Goal: Task Accomplishment & Management: Manage account settings

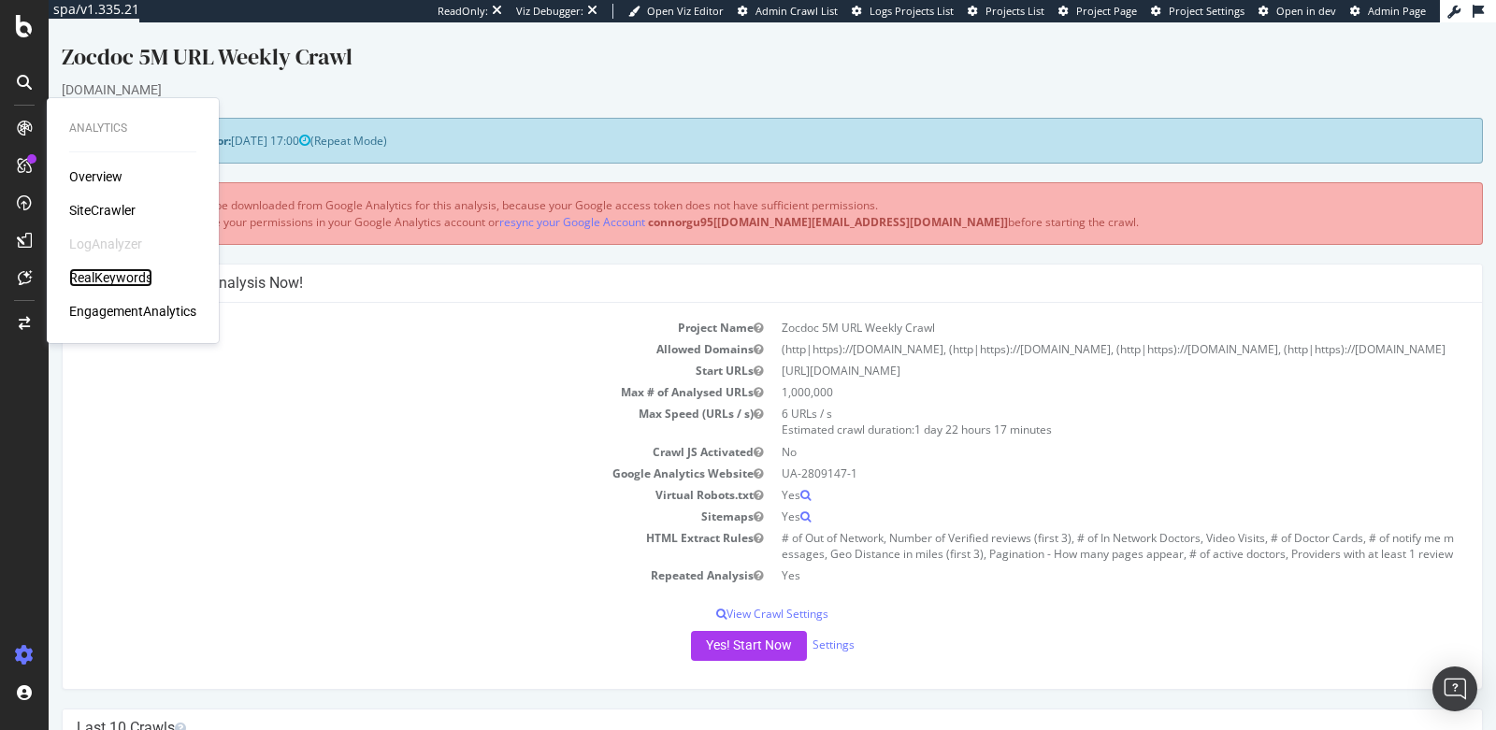
click at [103, 282] on div "RealKeywords" at bounding box center [110, 277] width 83 height 19
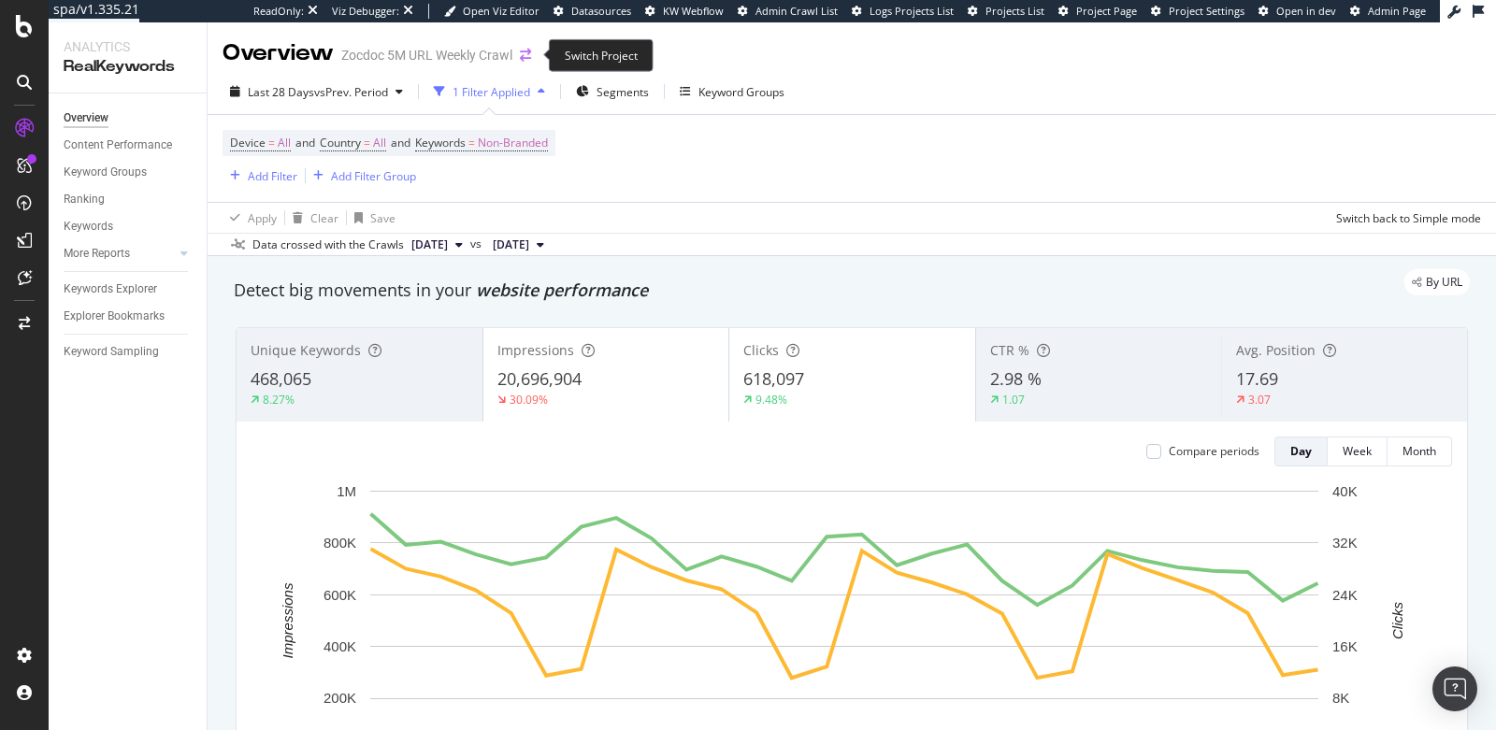
click at [528, 57] on icon "arrow-right-arrow-left" at bounding box center [525, 55] width 11 height 13
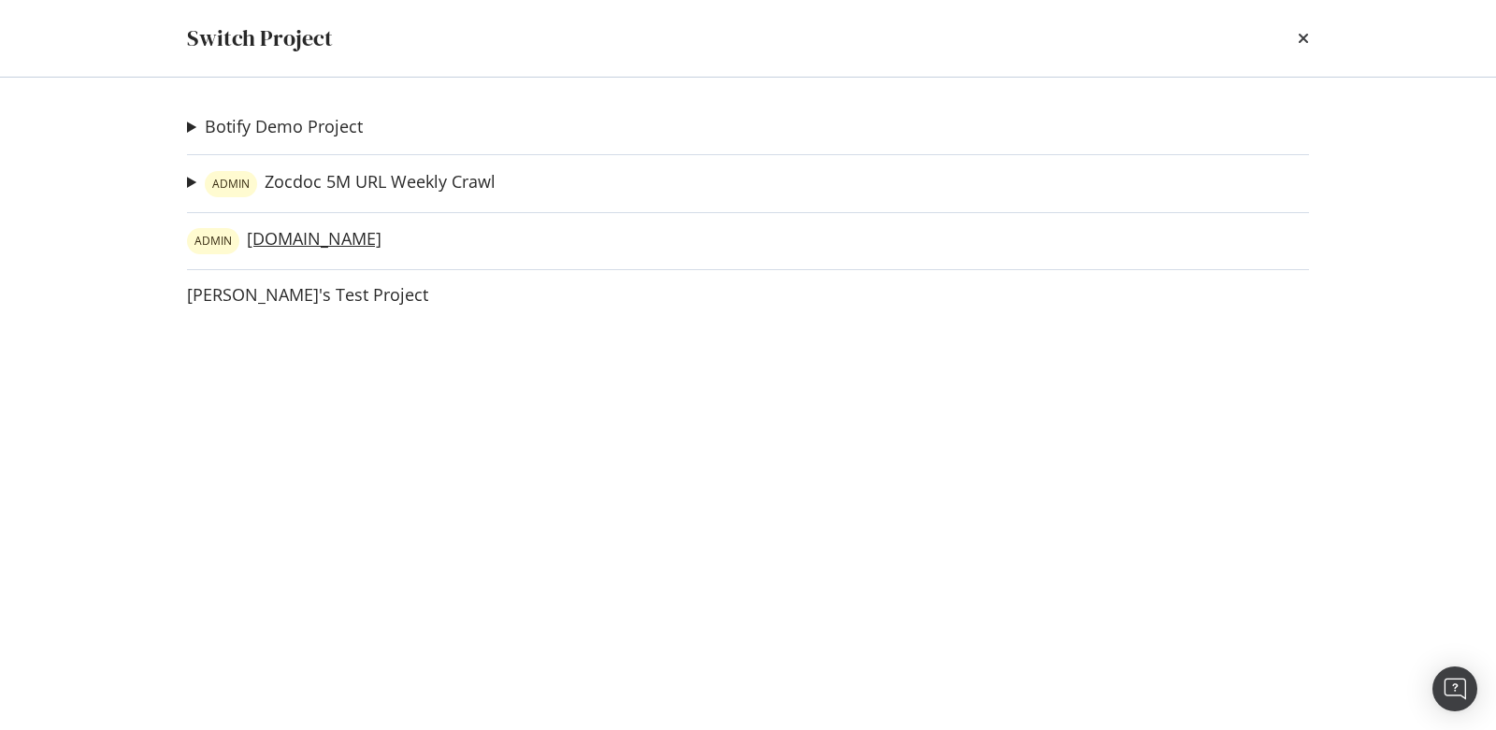
click at [301, 242] on link "ADMIN [DOMAIN_NAME]" at bounding box center [284, 241] width 195 height 26
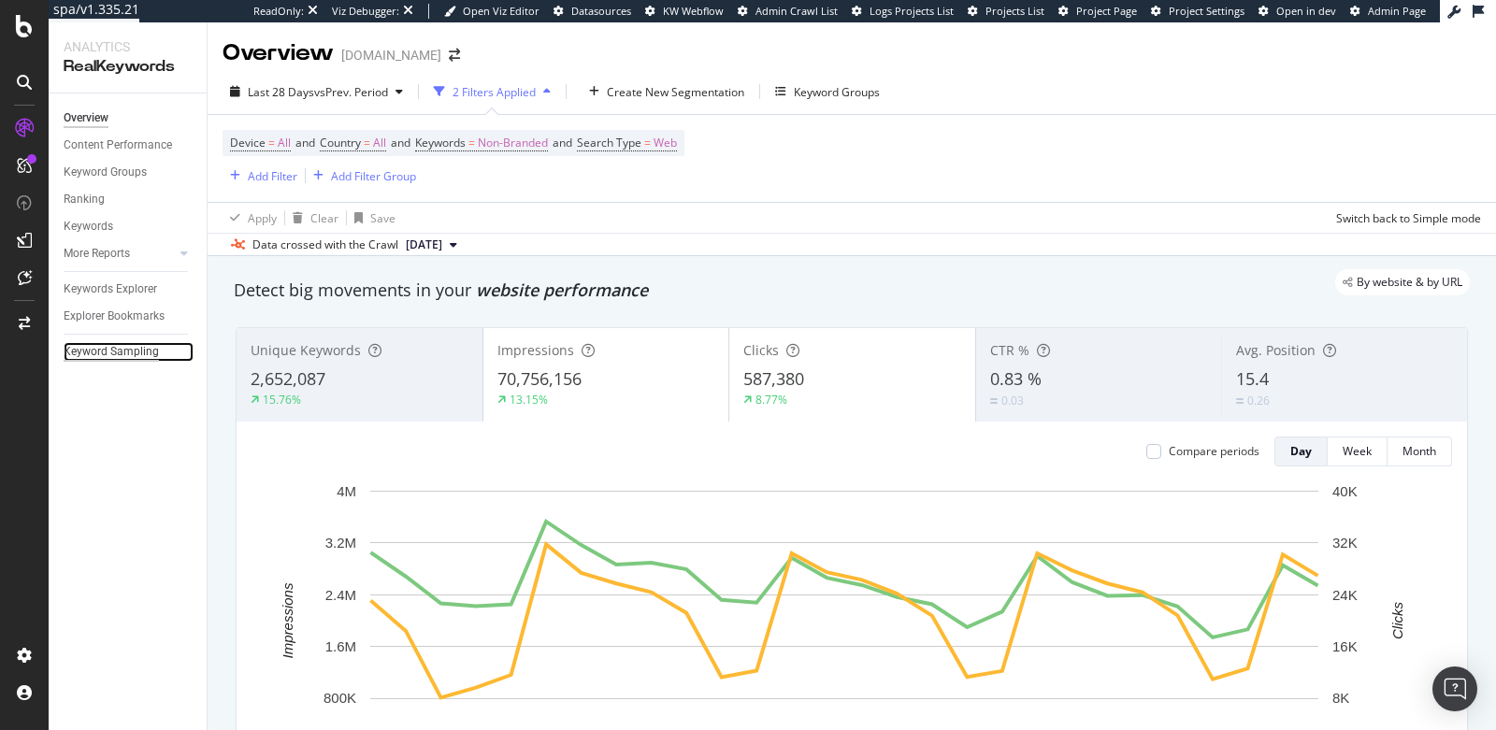
click at [96, 349] on div "Keyword Sampling" at bounding box center [111, 352] width 95 height 20
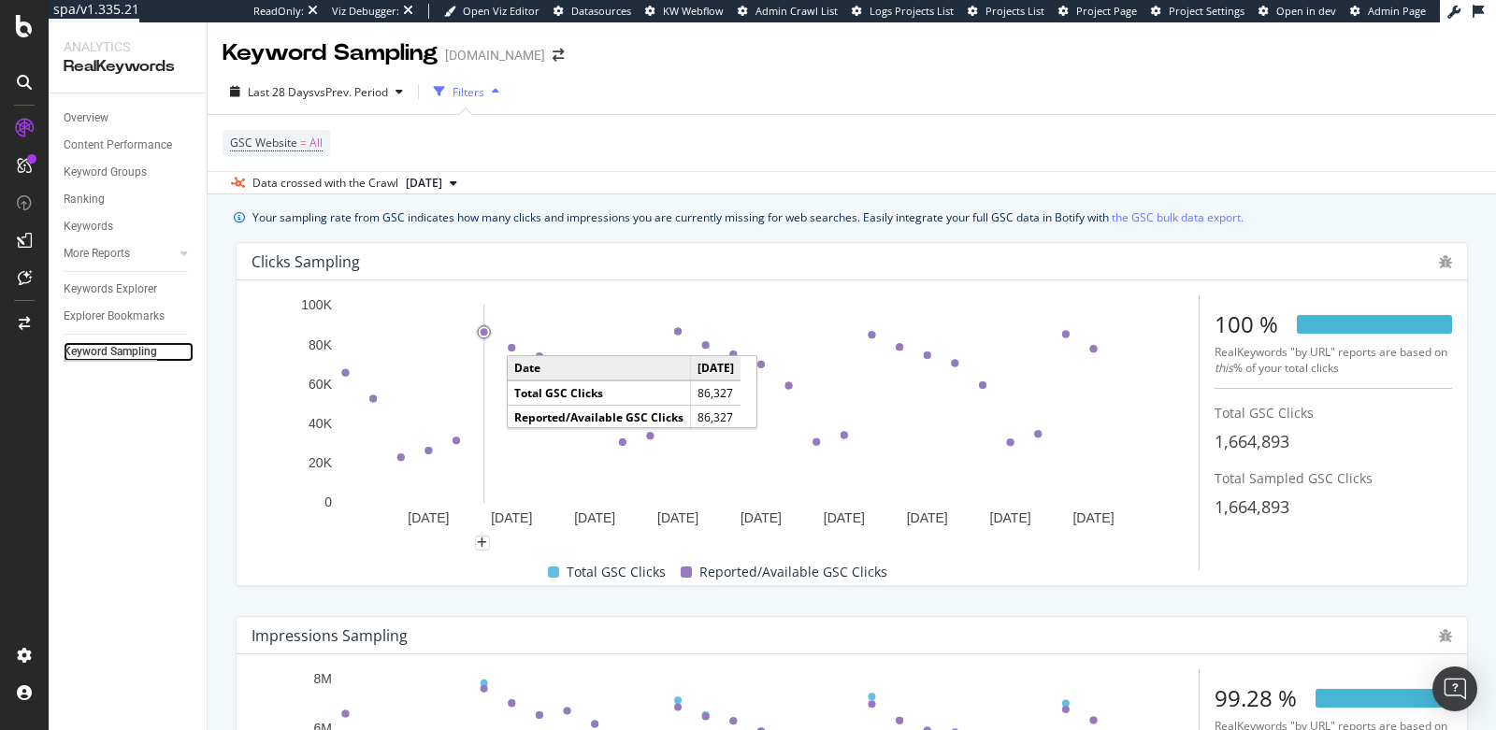
scroll to position [161, 0]
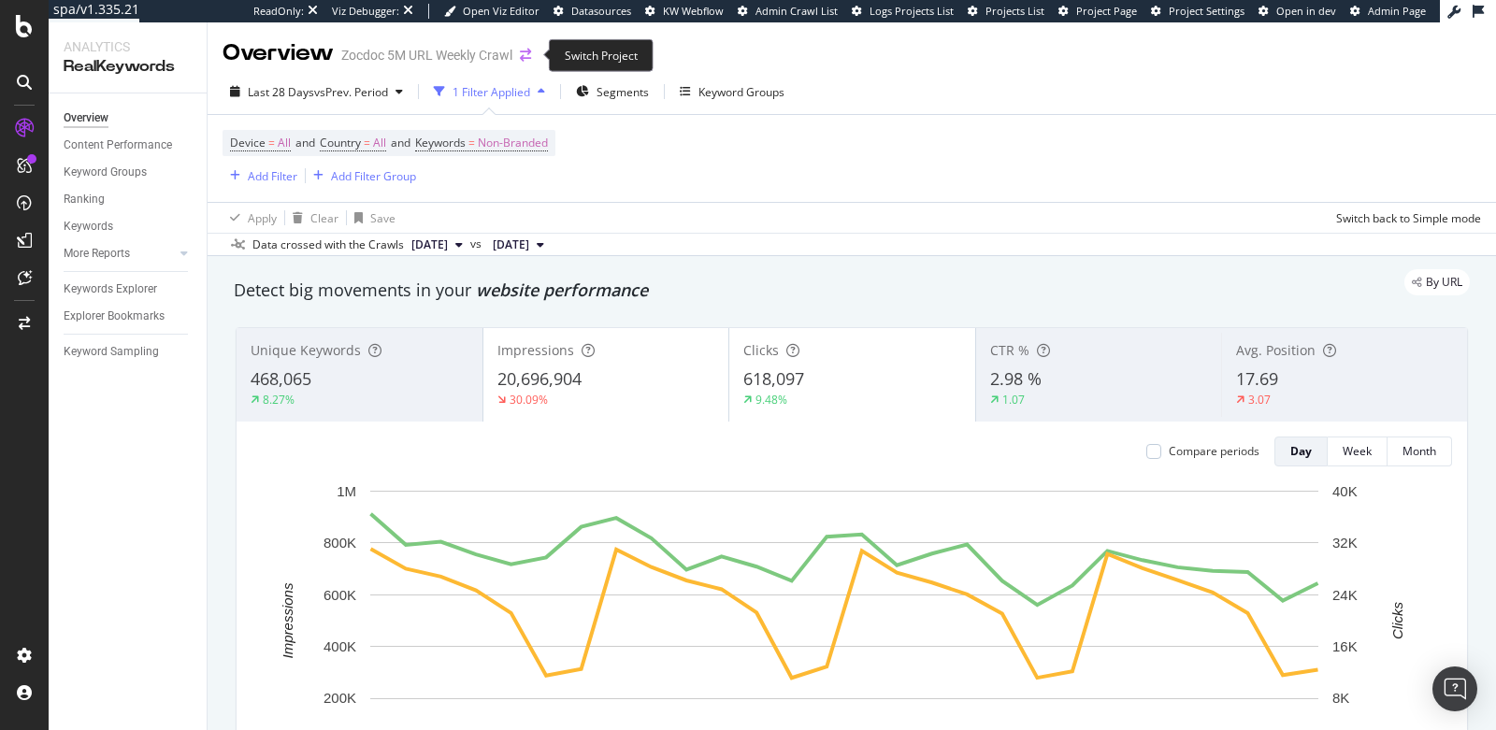
click at [526, 51] on icon "arrow-right-arrow-left" at bounding box center [525, 55] width 11 height 13
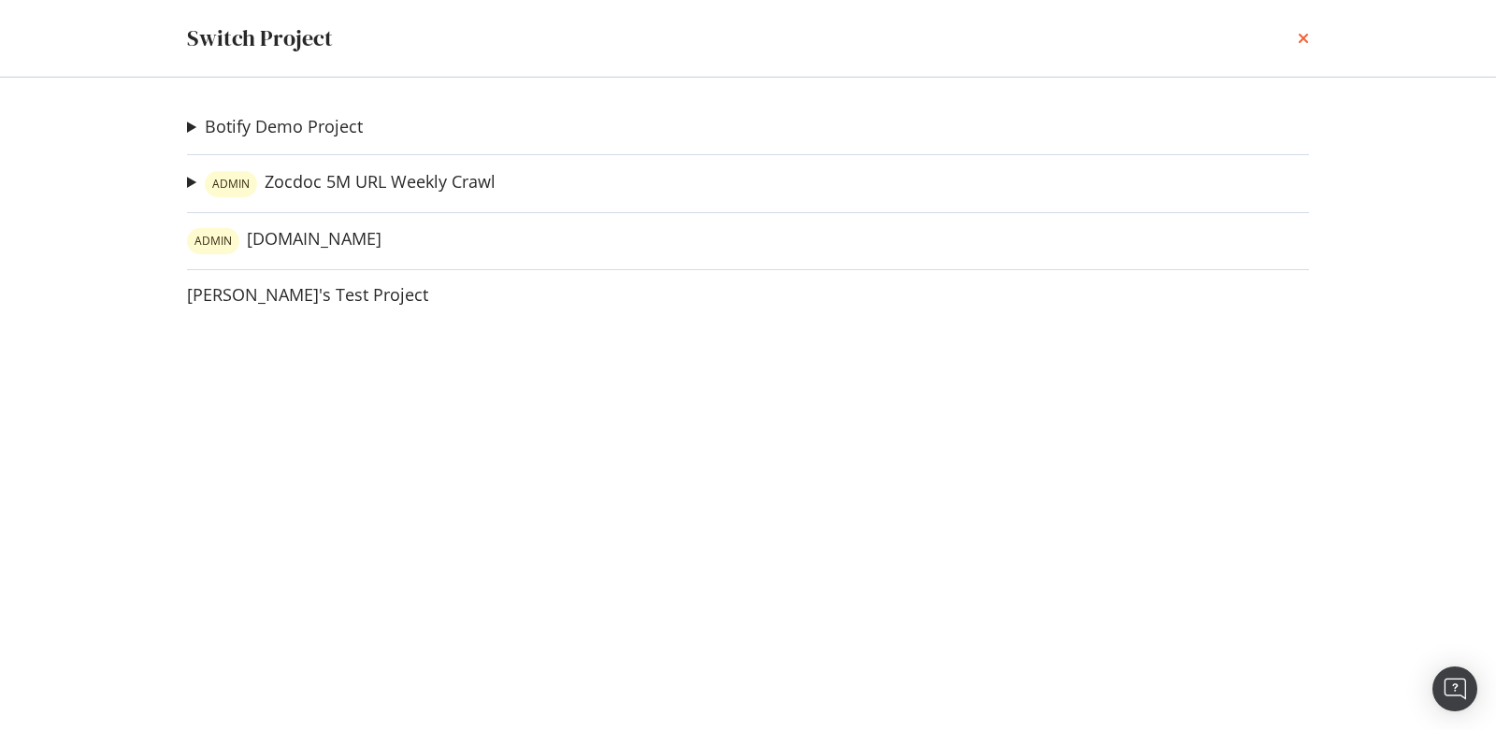
click at [1302, 41] on icon "times" at bounding box center [1303, 38] width 11 height 15
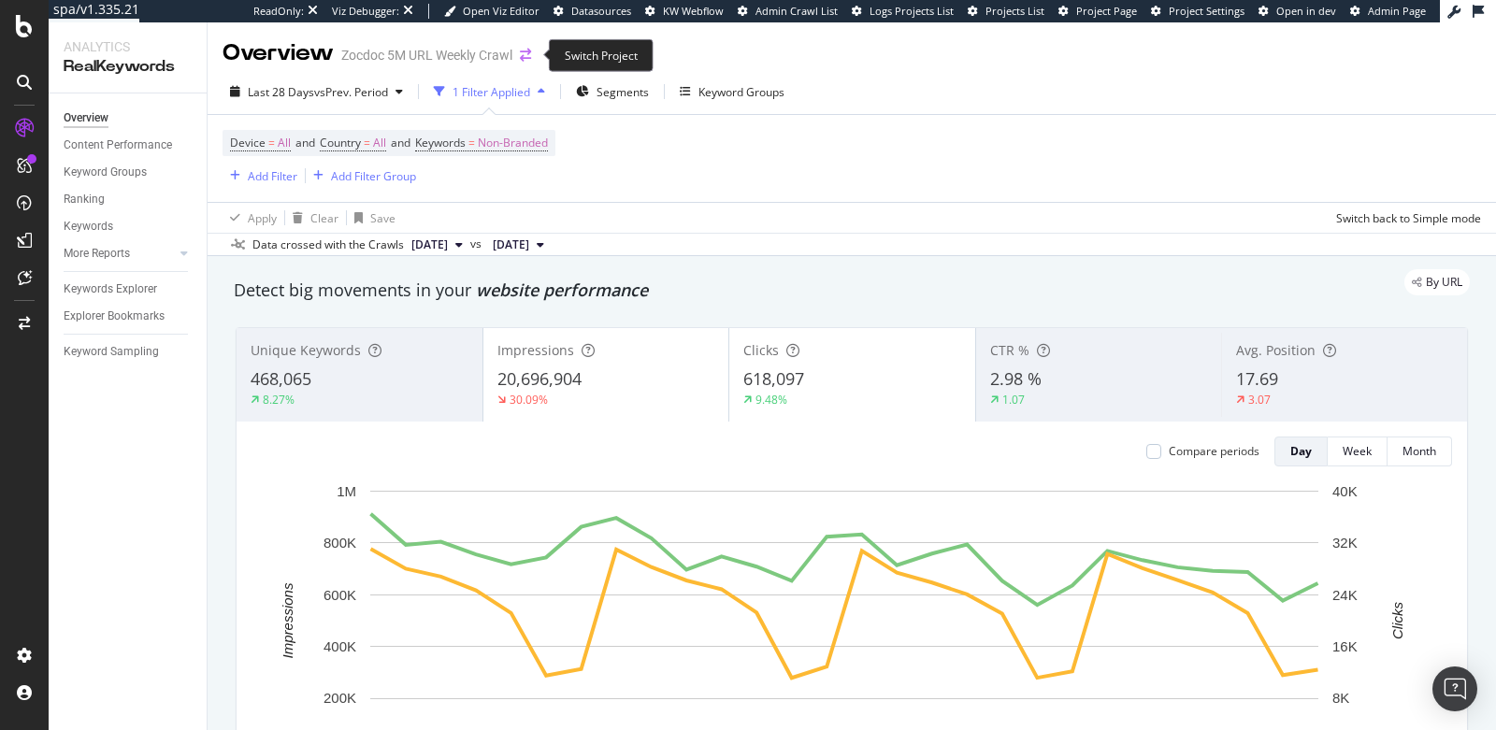
click at [530, 60] on icon "arrow-right-arrow-left" at bounding box center [525, 55] width 11 height 13
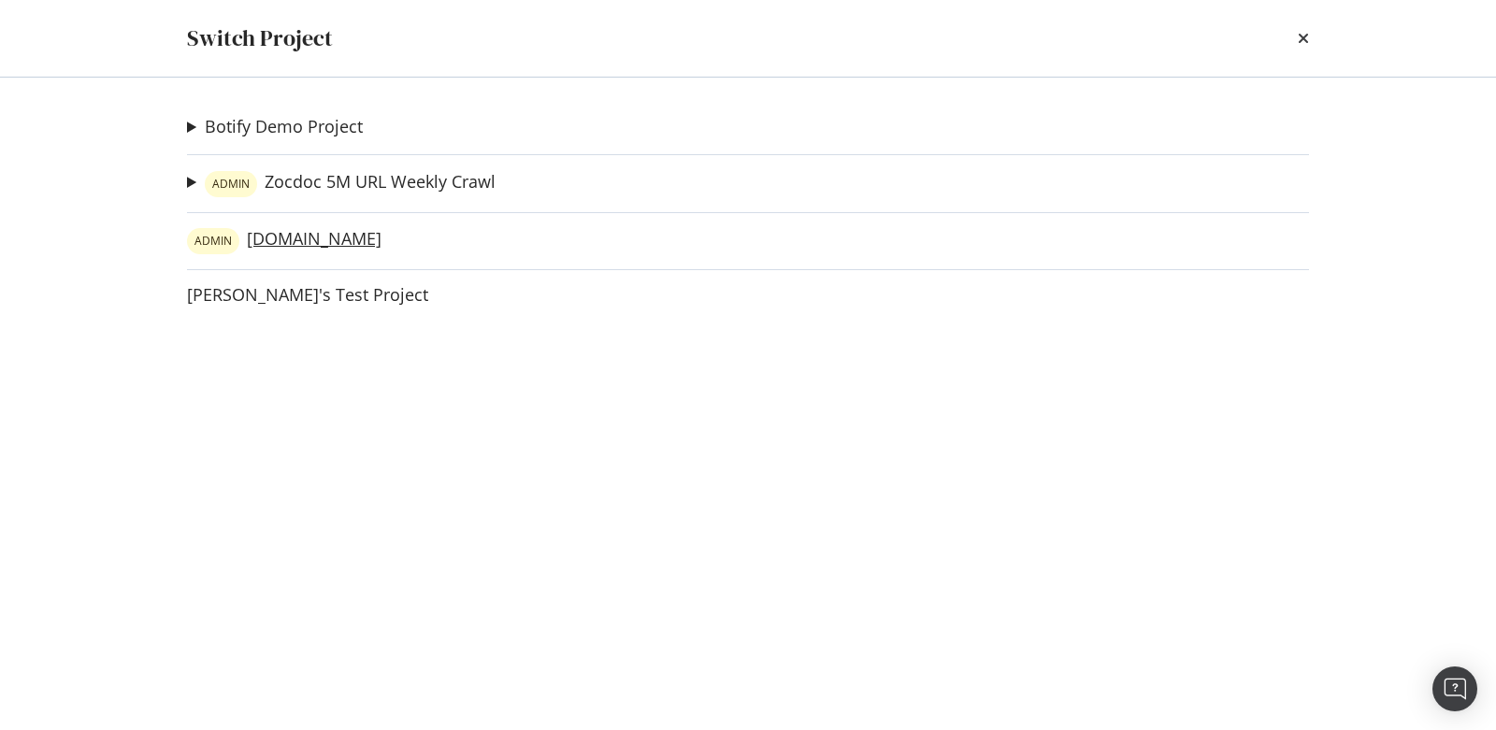
click at [311, 236] on link "ADMIN [DOMAIN_NAME]" at bounding box center [284, 241] width 195 height 26
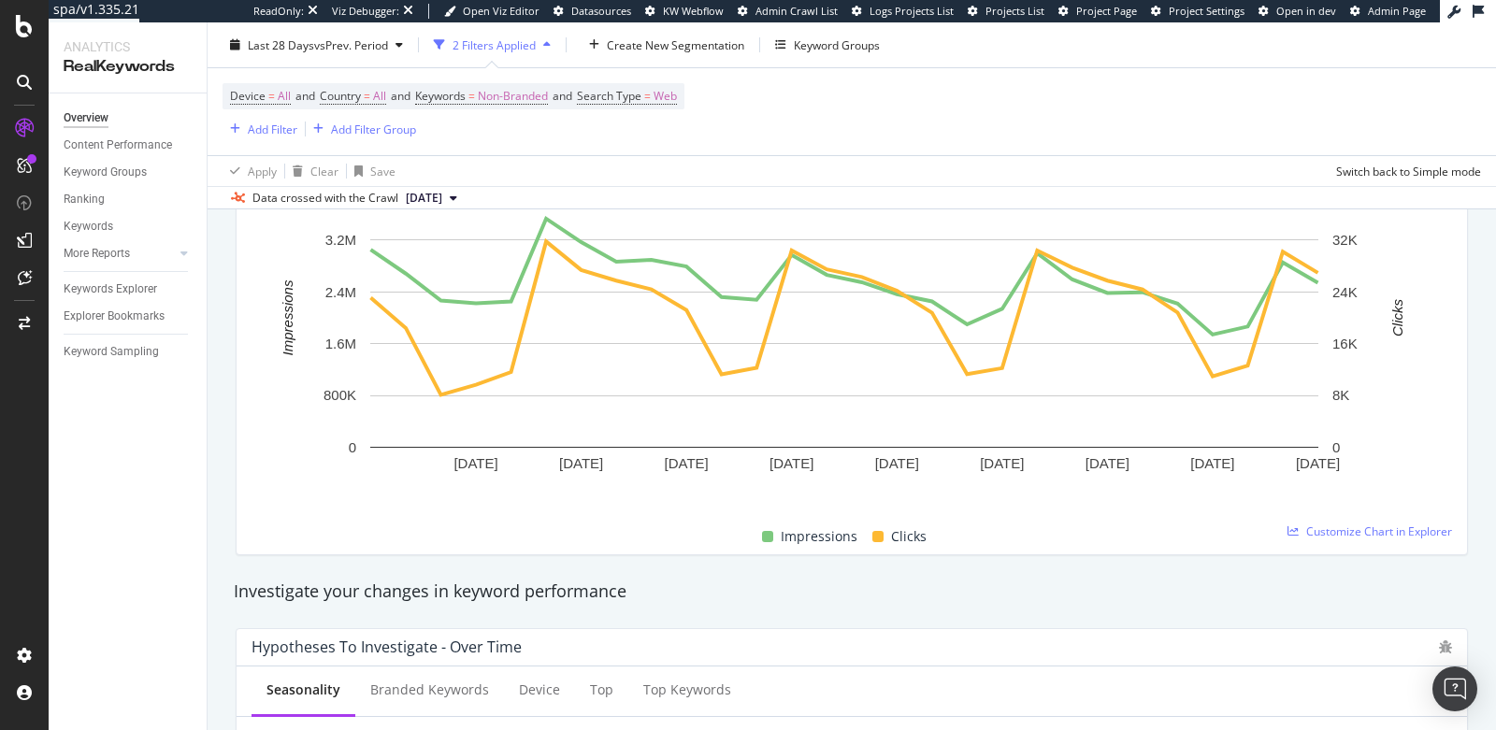
scroll to position [276, 0]
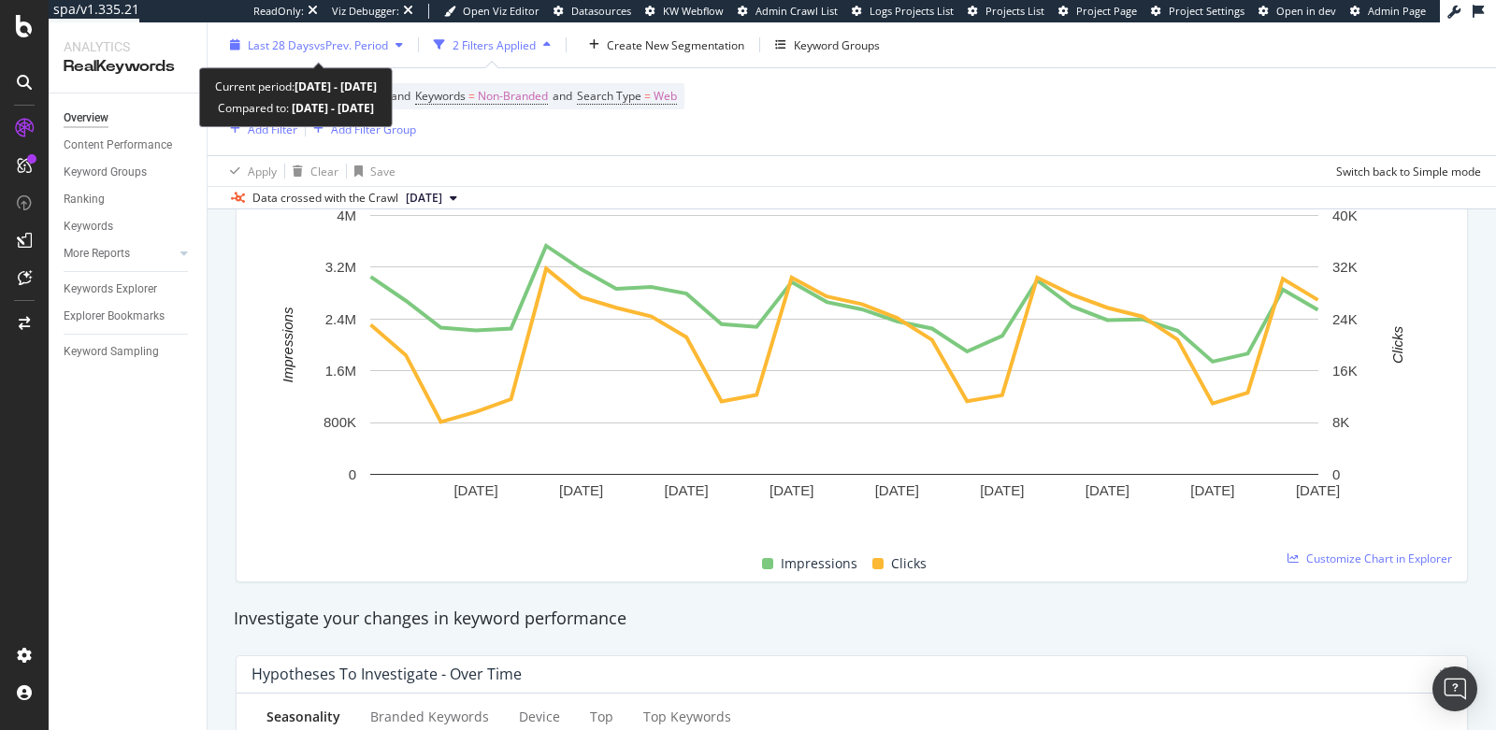
click at [300, 44] on span "Last 28 Days" at bounding box center [281, 44] width 66 height 16
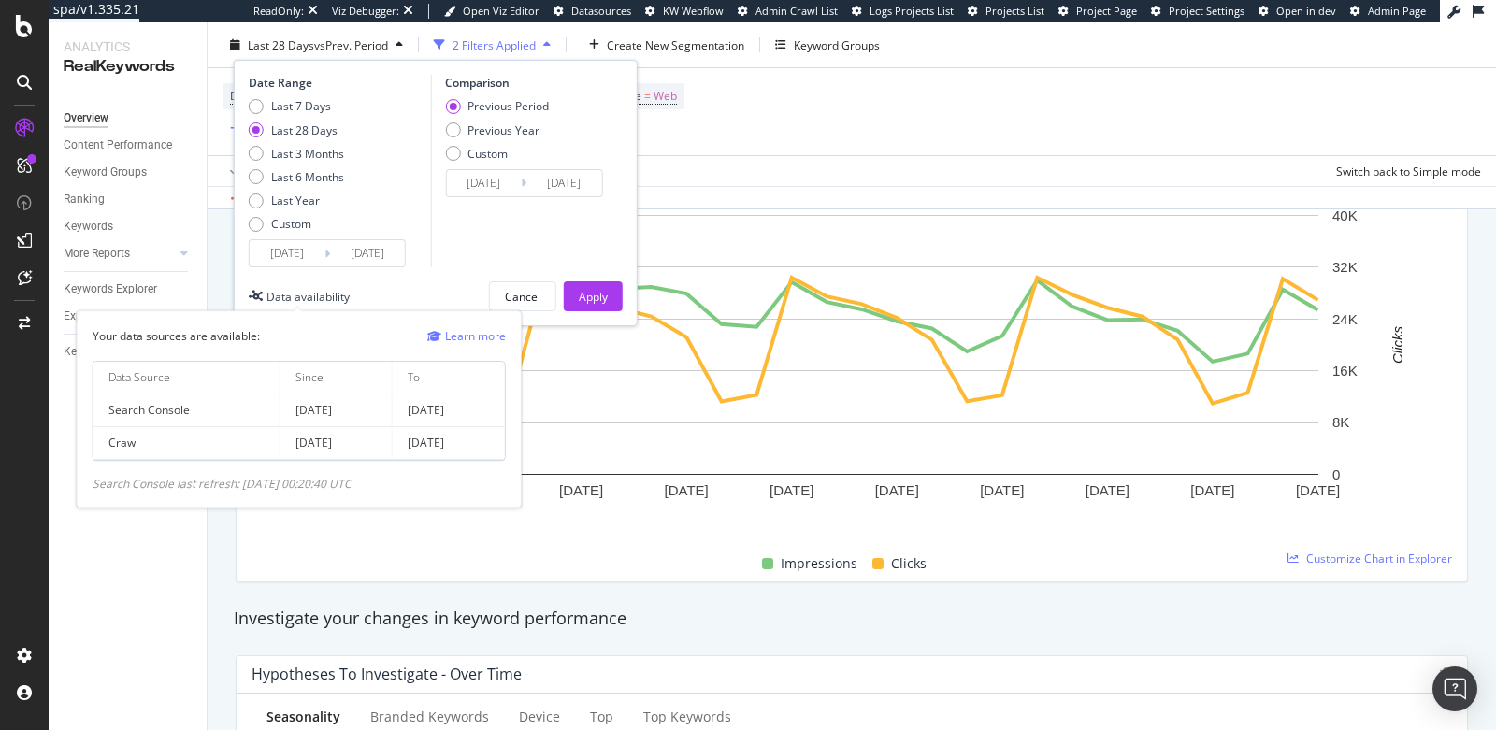
click at [290, 295] on div "Data availability" at bounding box center [308, 296] width 83 height 16
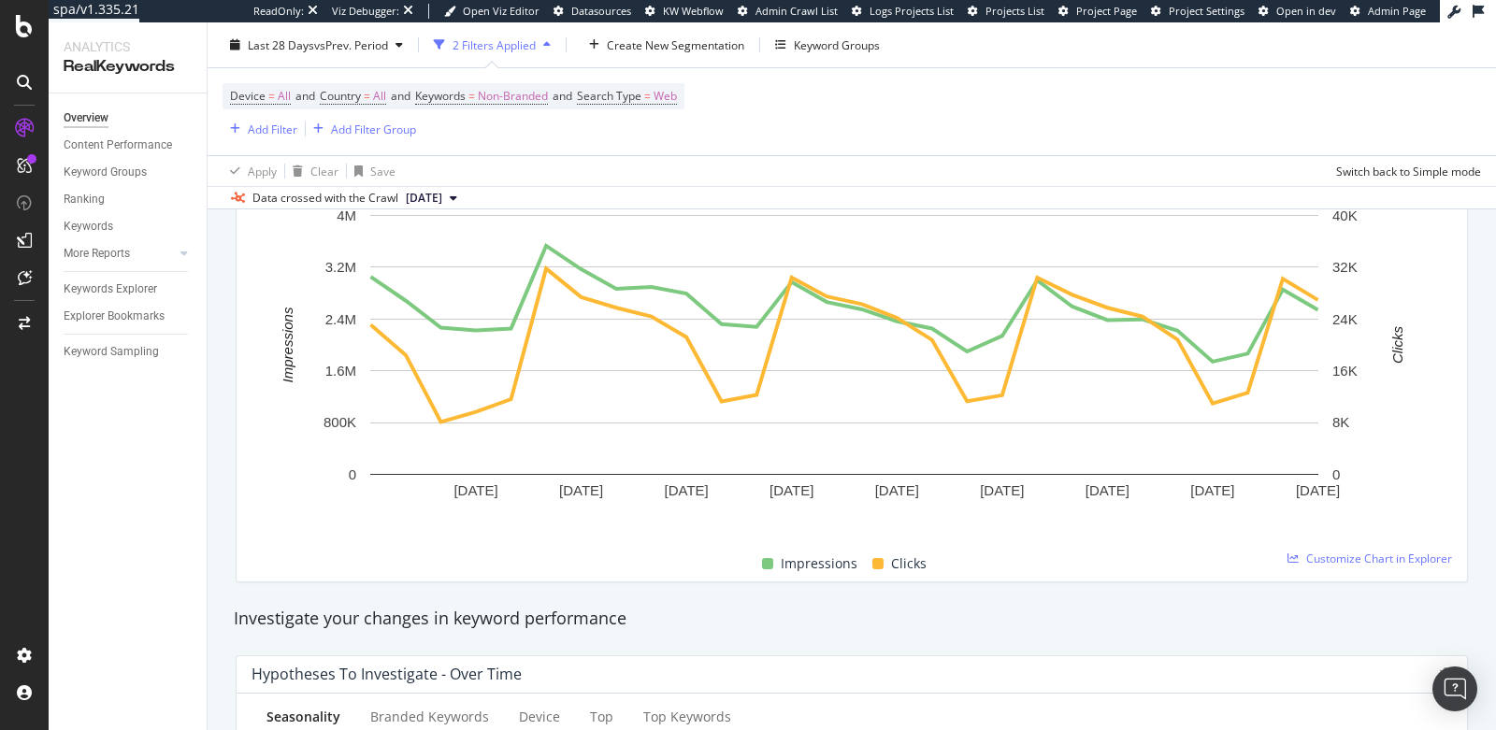
click at [441, 572] on div "Impressions Clicks" at bounding box center [844, 564] width 1201 height 36
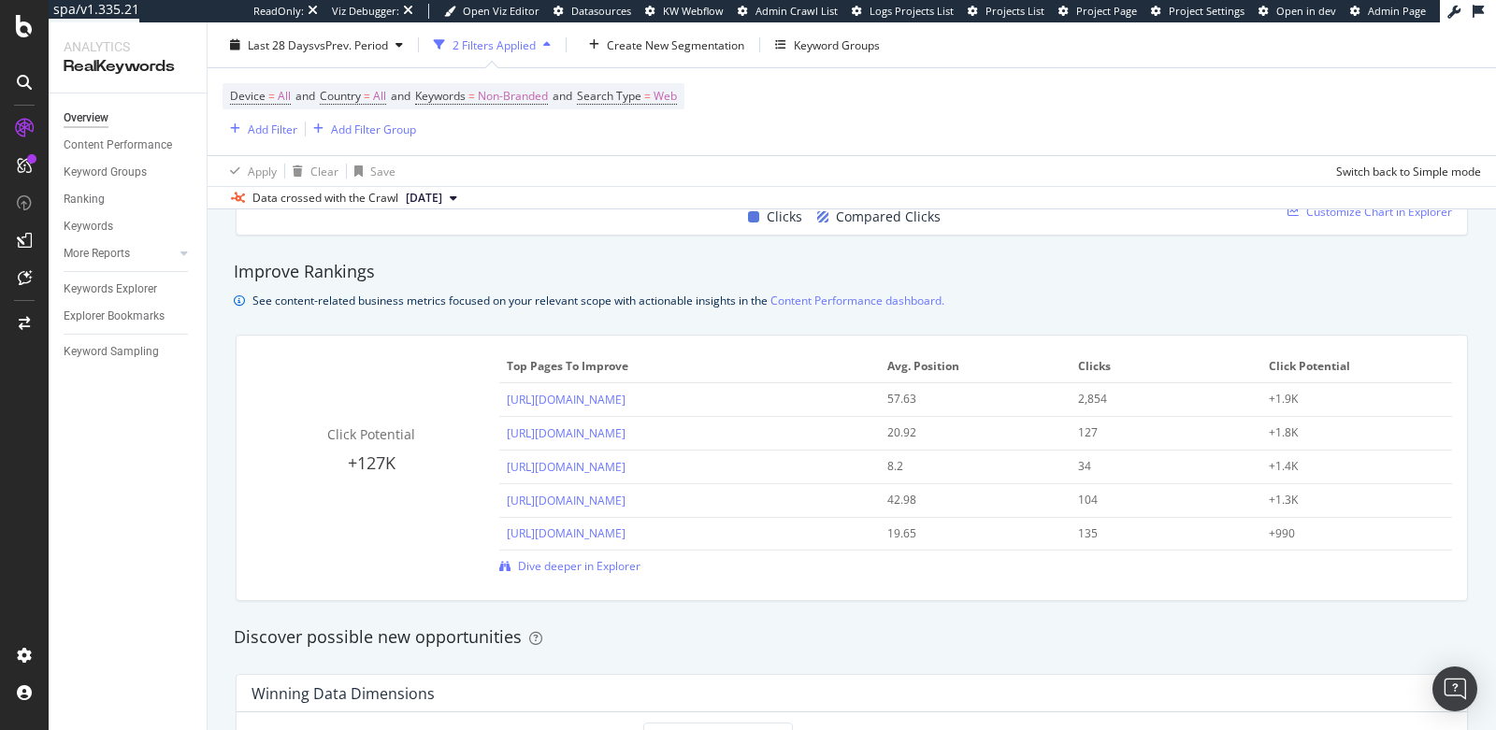
scroll to position [1230, 0]
click at [112, 172] on div "Keyword Groups" at bounding box center [105, 173] width 83 height 20
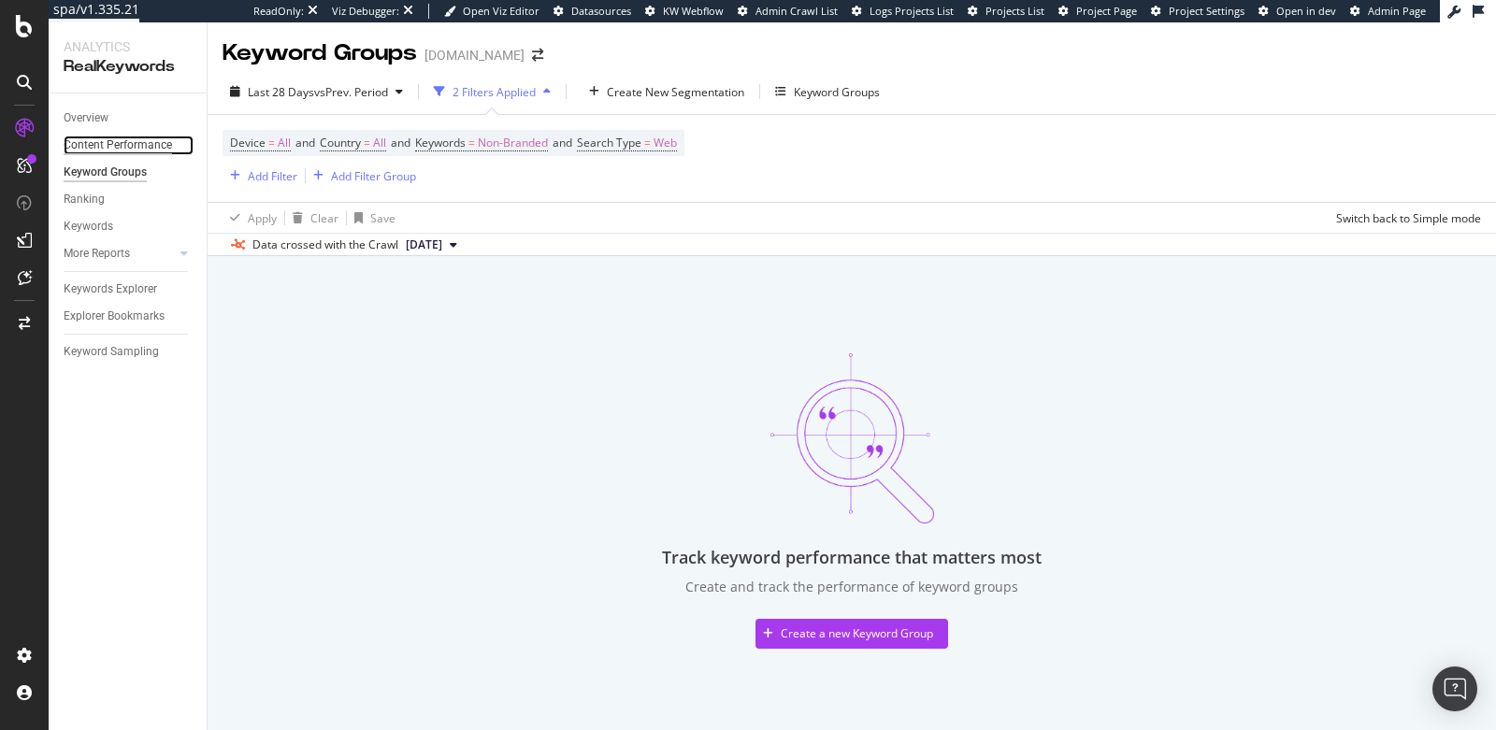
click at [111, 153] on div "Content Performance" at bounding box center [118, 146] width 108 height 20
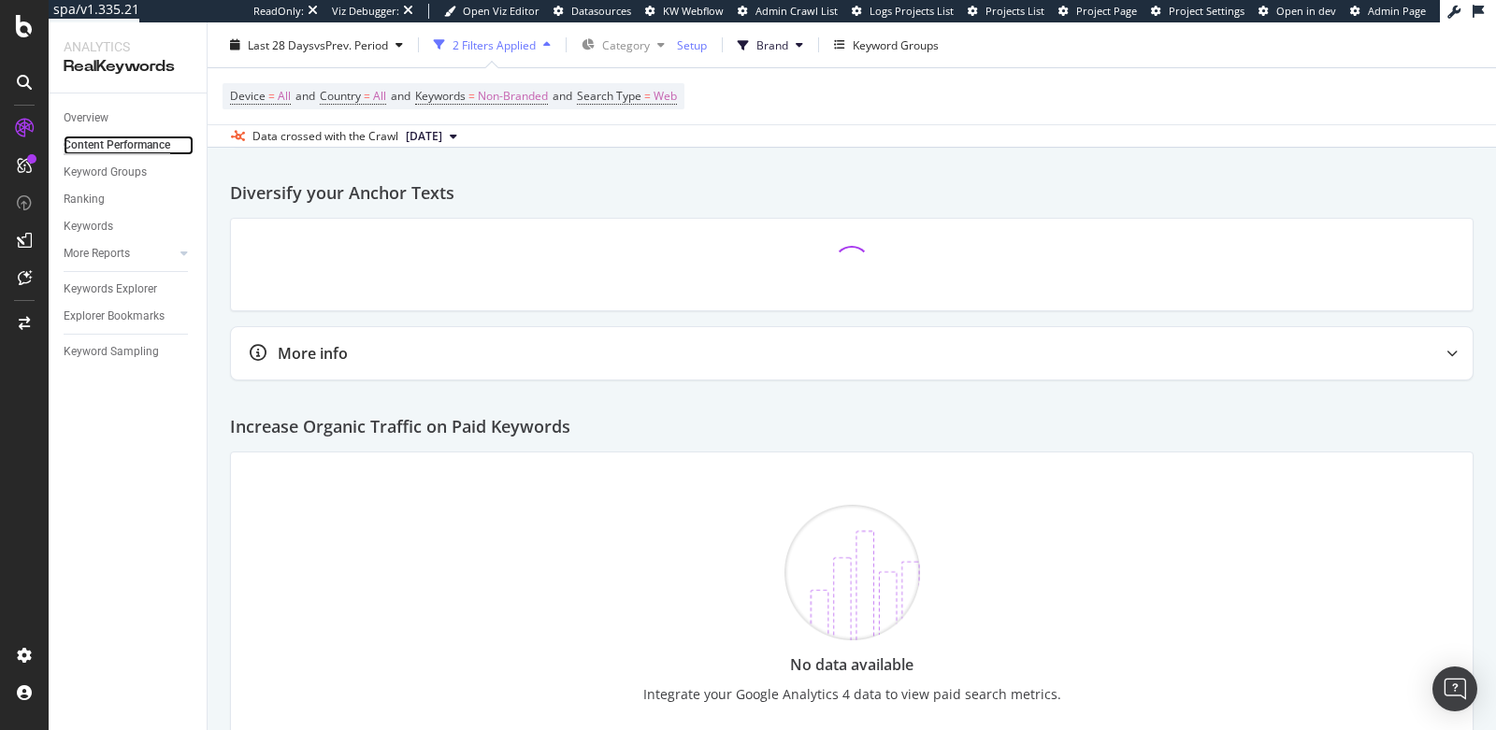
scroll to position [2333, 0]
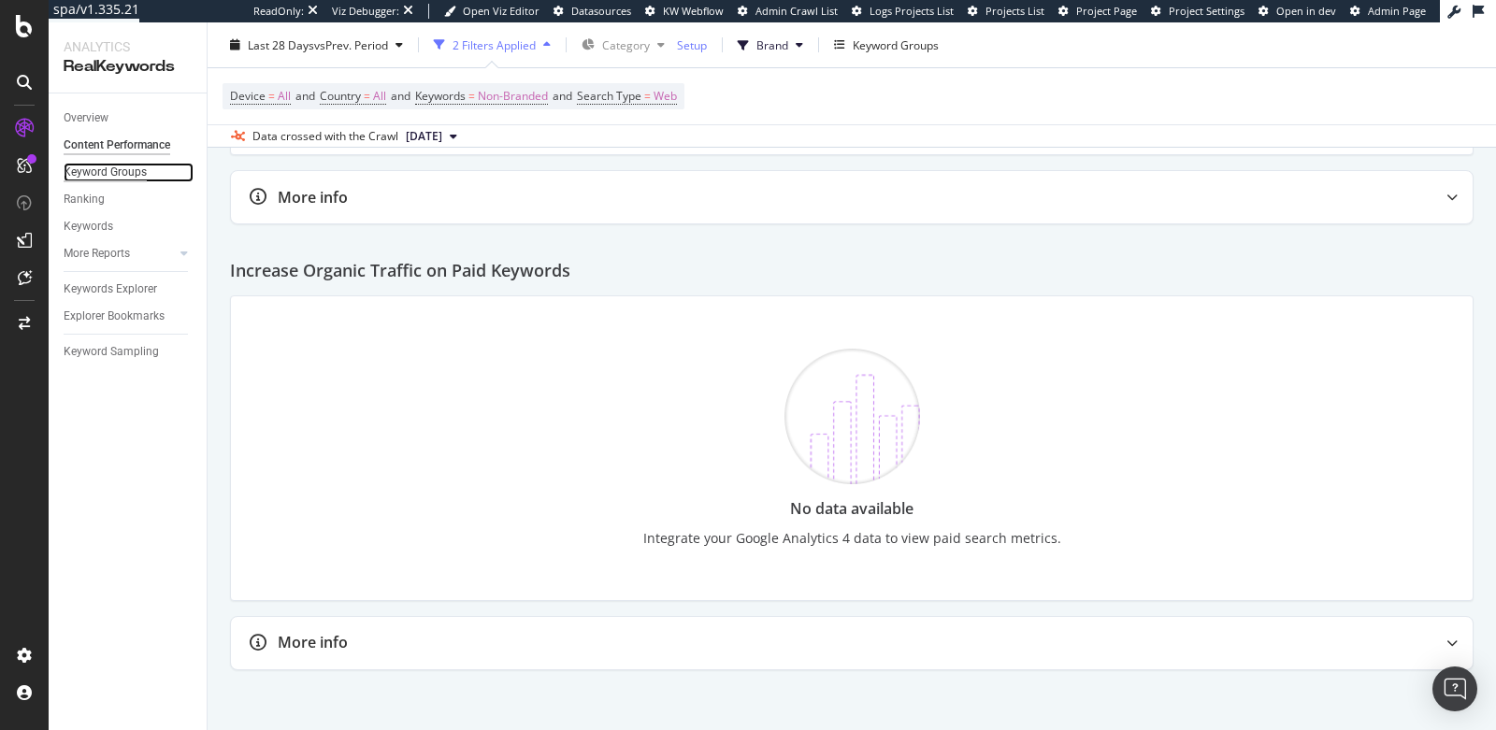
click at [143, 175] on div "Keyword Groups" at bounding box center [105, 173] width 83 height 20
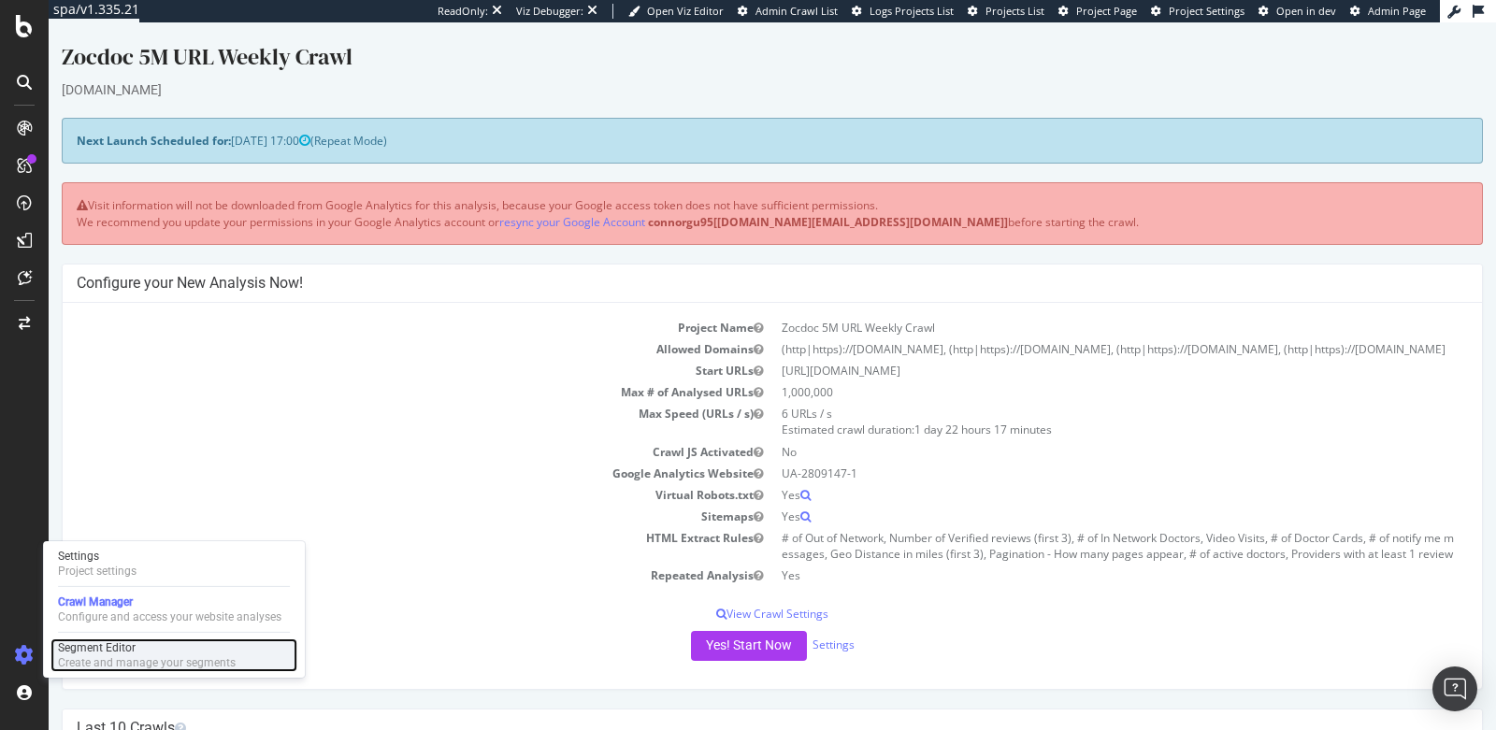
click at [178, 641] on div "Segment Editor" at bounding box center [147, 648] width 178 height 15
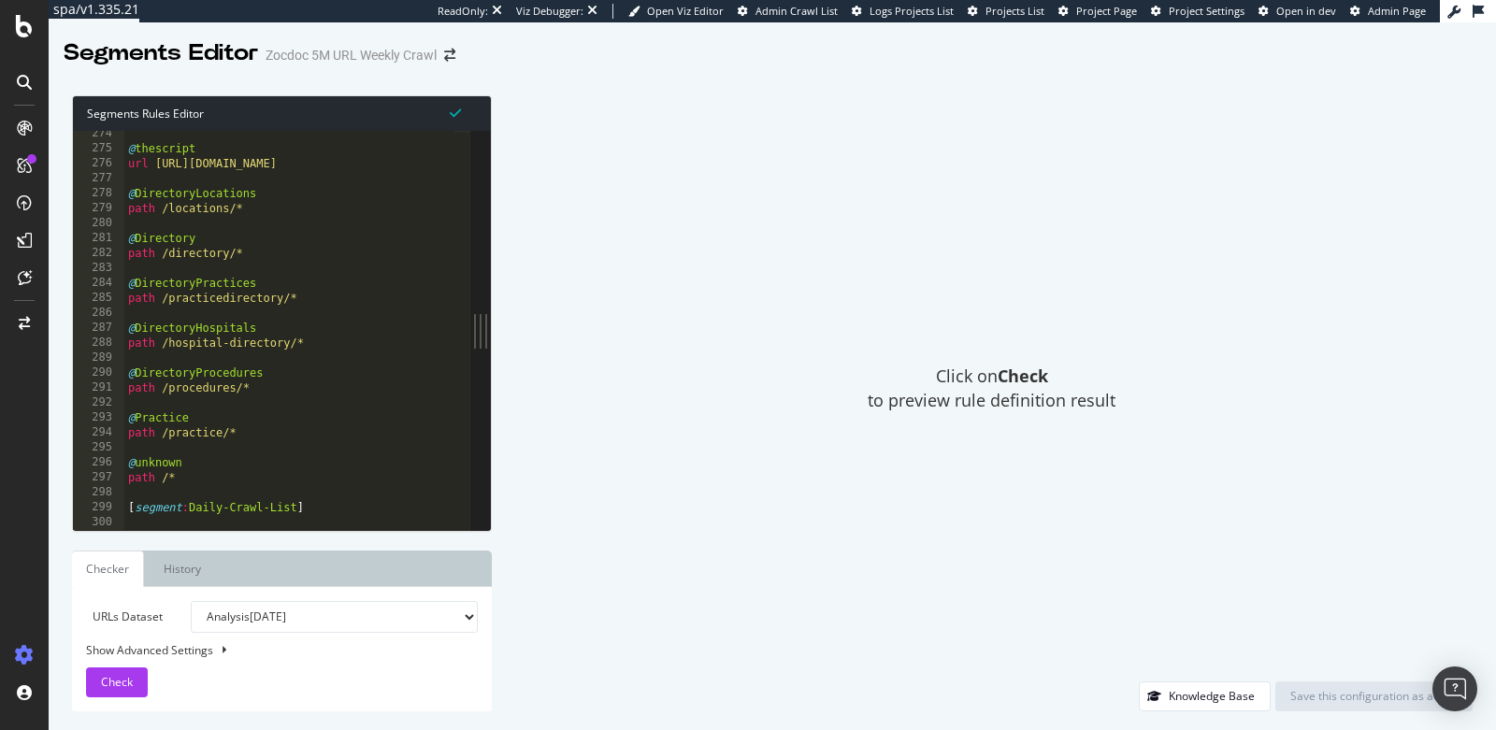
scroll to position [4088, 0]
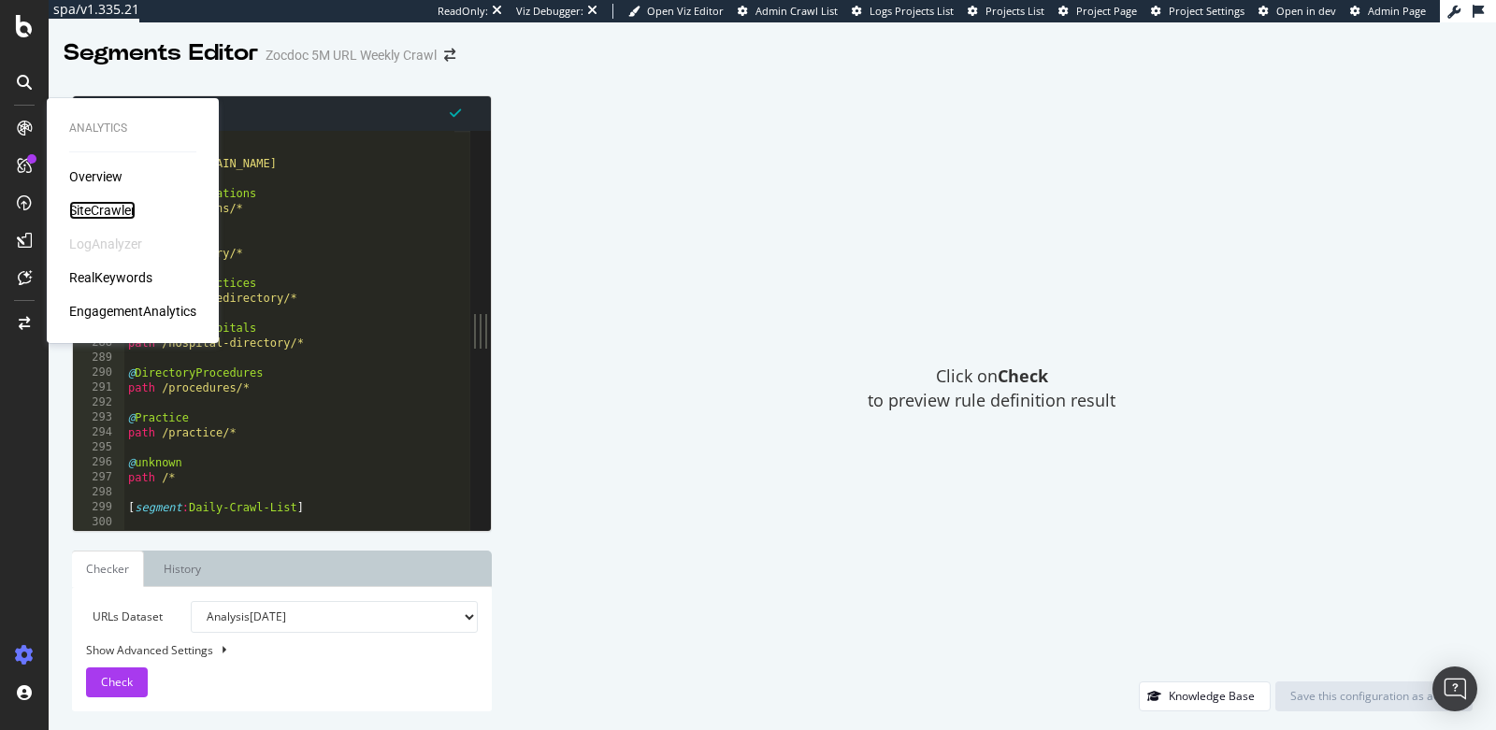
click at [103, 210] on div "SiteCrawler" at bounding box center [102, 210] width 66 height 19
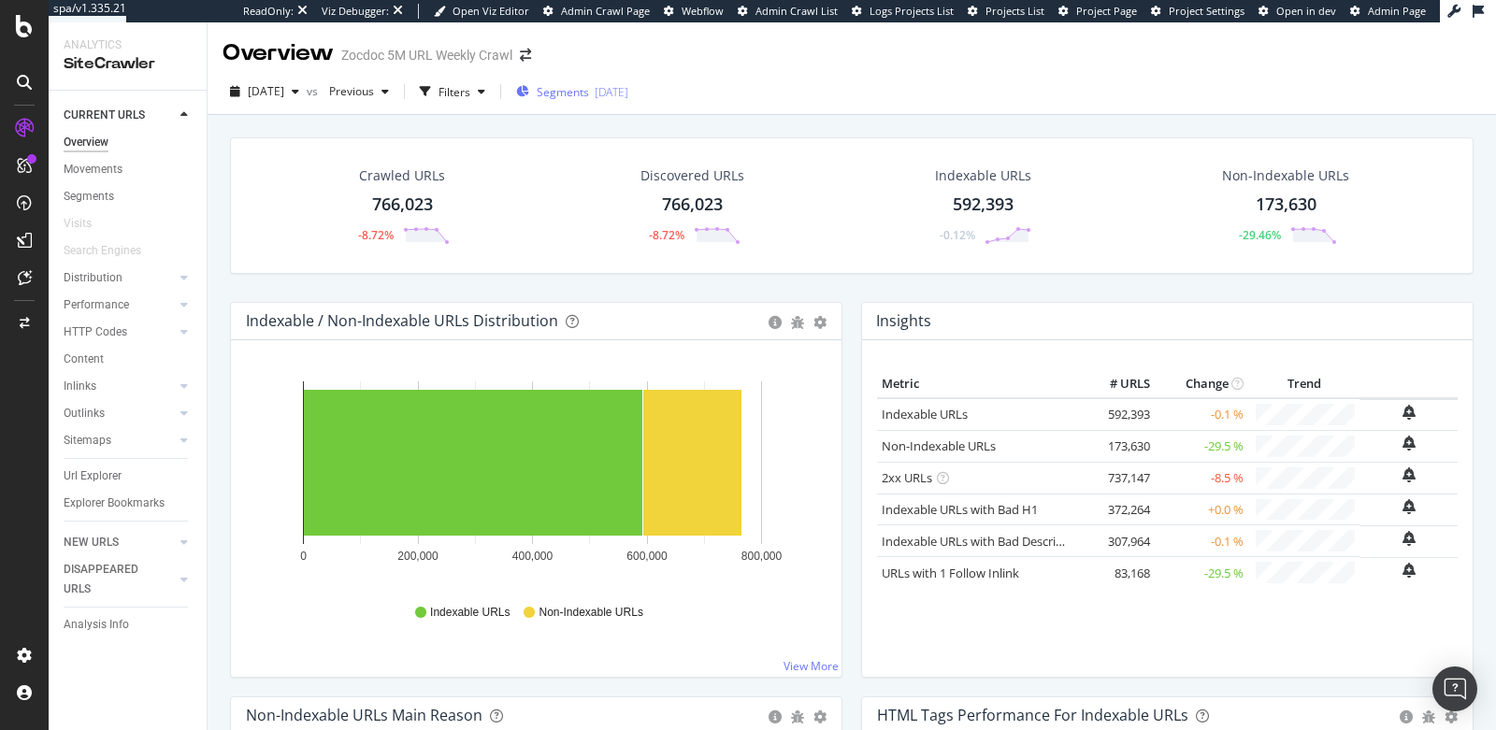
click at [589, 90] on span "Segments" at bounding box center [563, 92] width 52 height 16
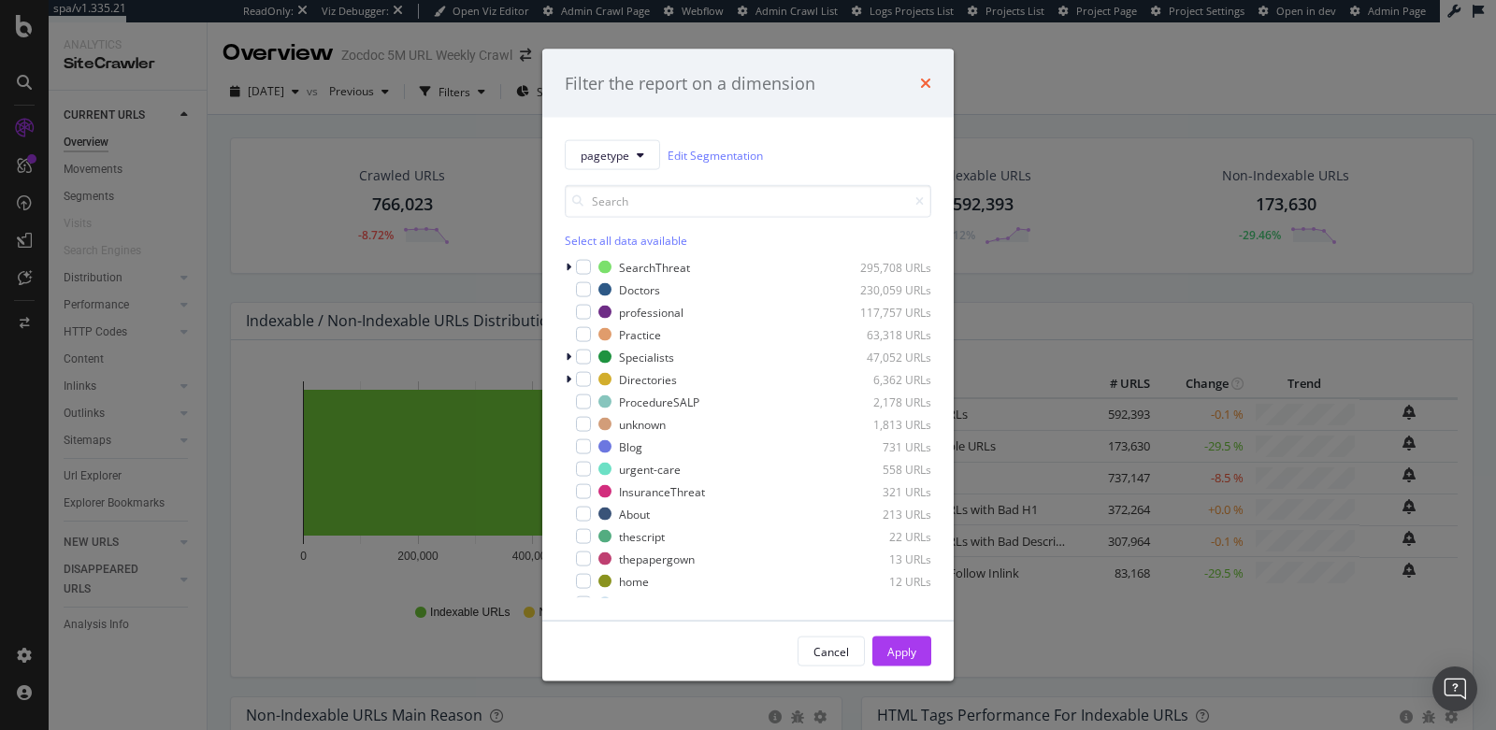
click at [923, 77] on icon "times" at bounding box center [925, 83] width 11 height 15
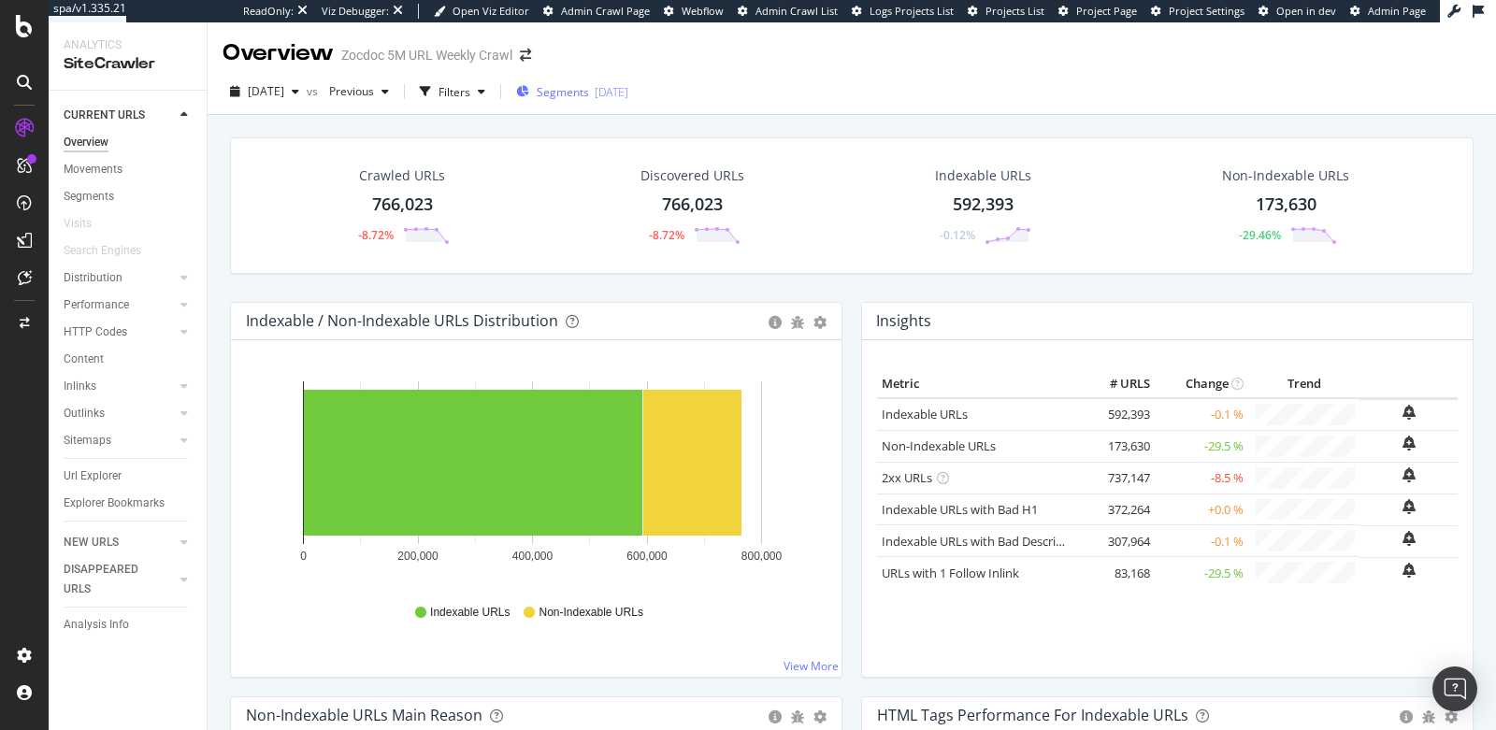
click at [589, 91] on span "Segments" at bounding box center [563, 92] width 52 height 16
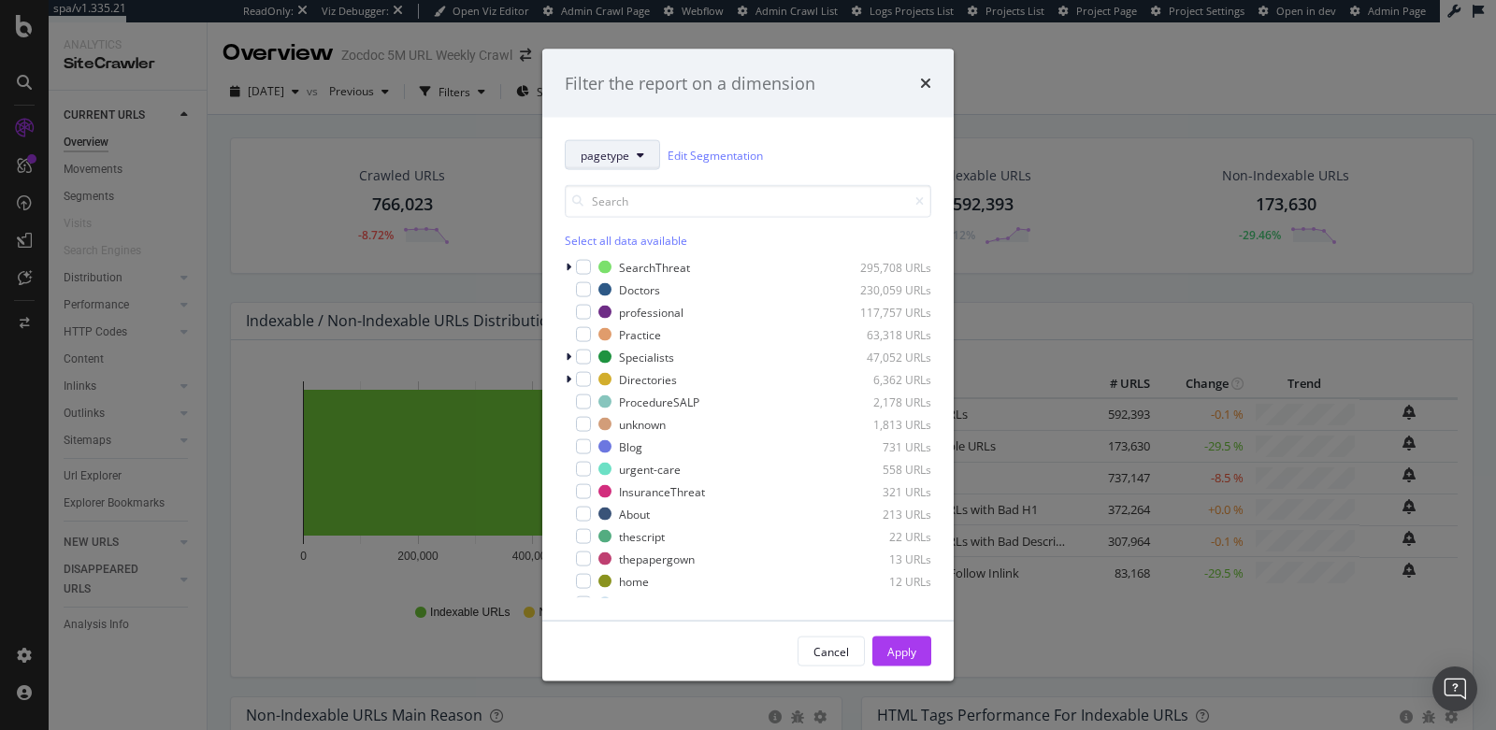
click at [614, 151] on span "pagetype" at bounding box center [605, 155] width 49 height 16
click at [787, 145] on div "pagetype Edit Segmentation" at bounding box center [748, 155] width 367 height 30
click at [929, 80] on icon "times" at bounding box center [925, 83] width 11 height 15
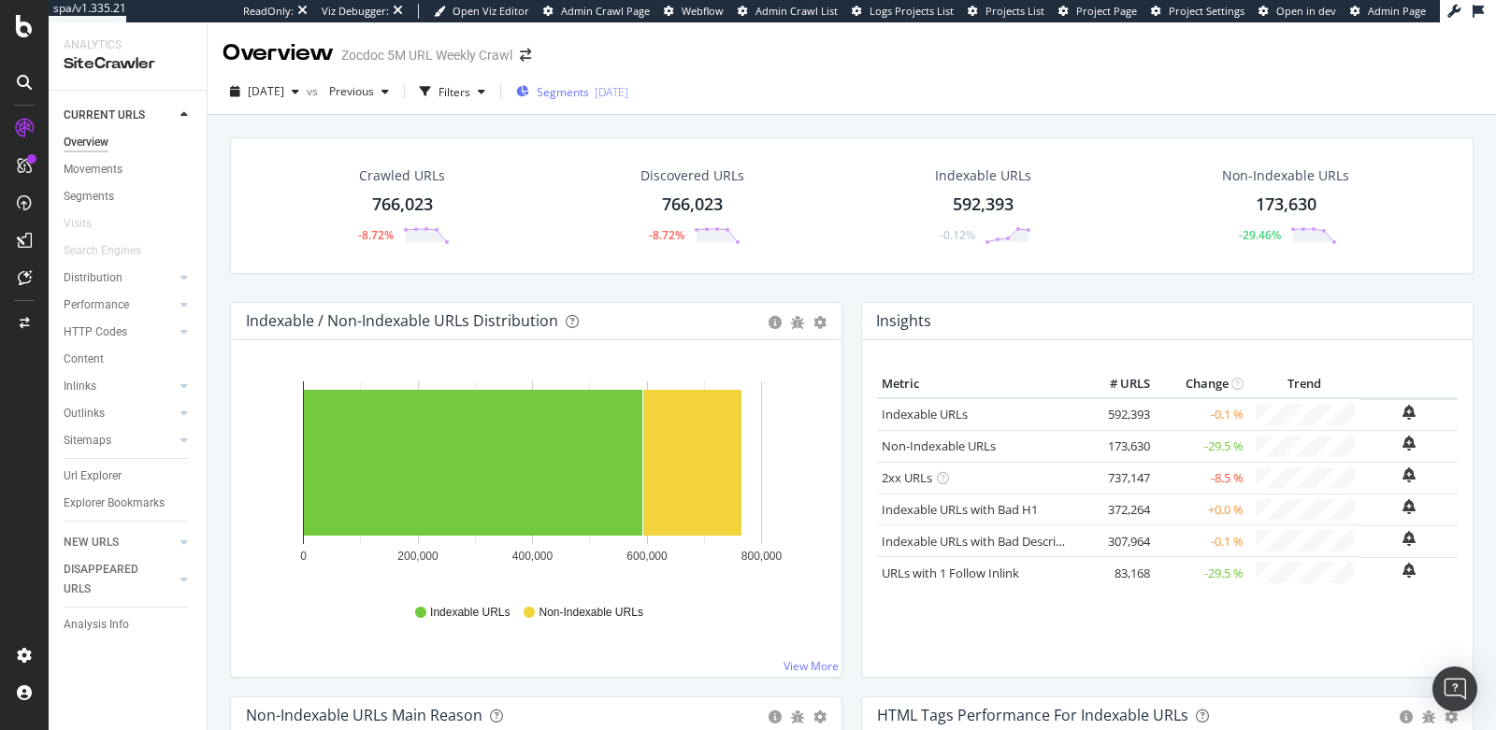
click at [581, 89] on span "Segments" at bounding box center [563, 92] width 52 height 16
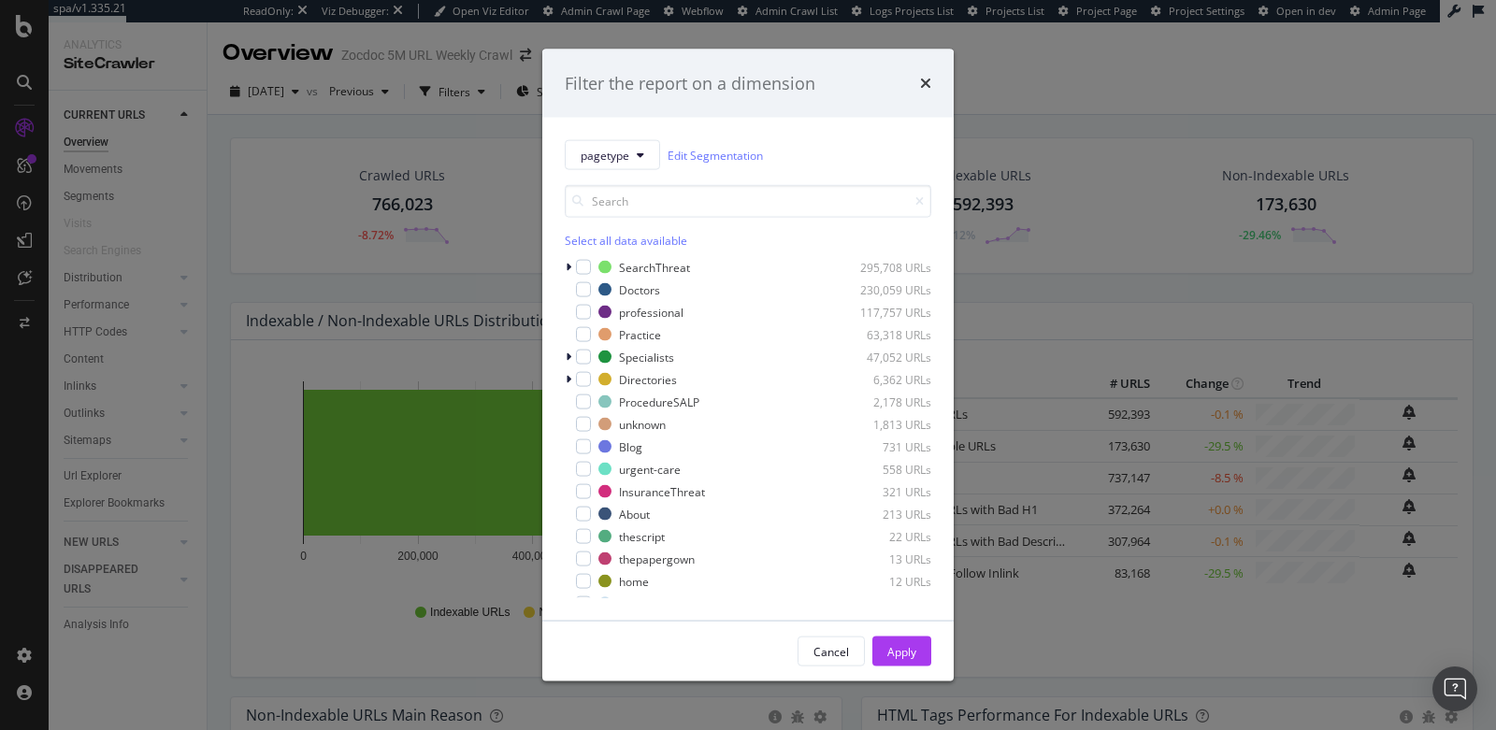
click at [914, 84] on div "Filter the report on a dimension" at bounding box center [748, 83] width 367 height 24
click at [930, 87] on icon "times" at bounding box center [925, 83] width 11 height 15
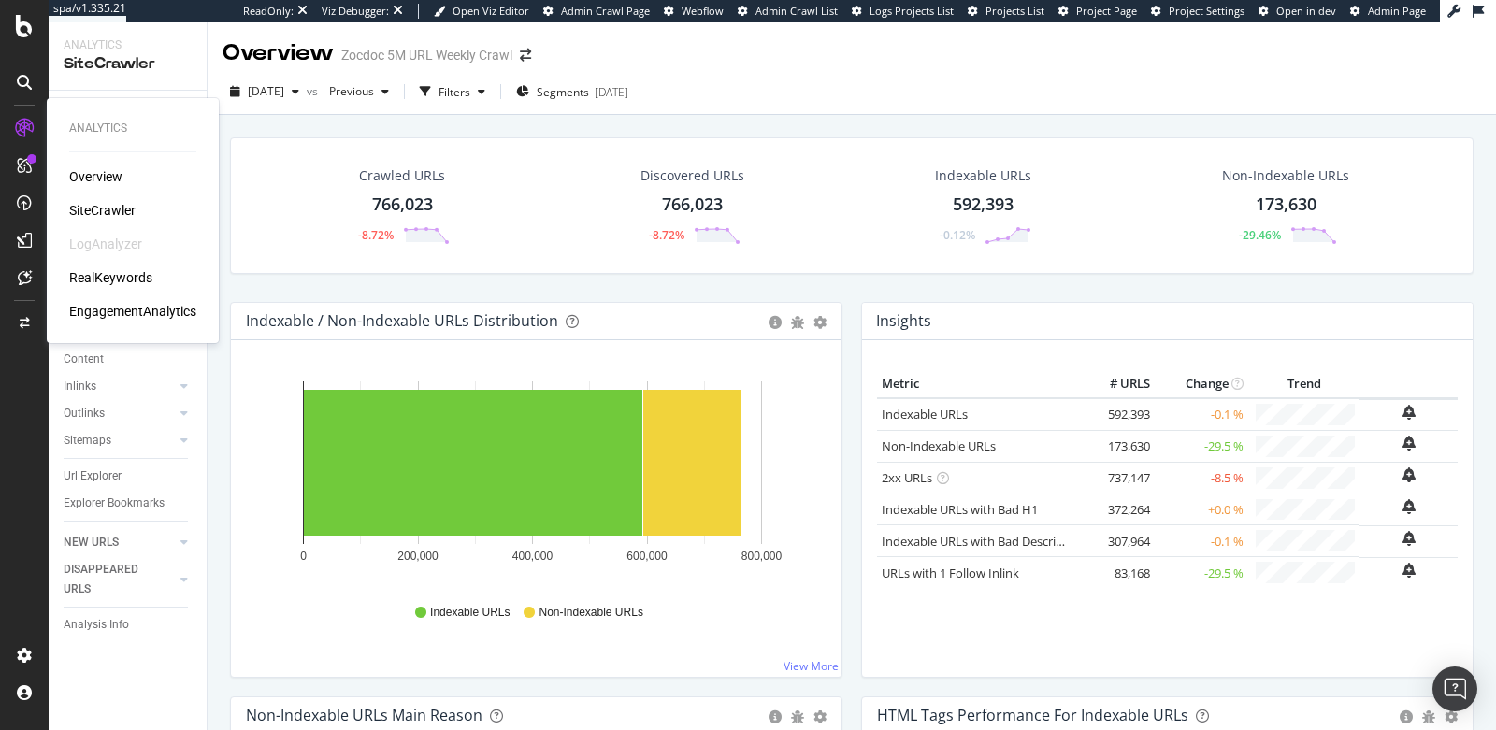
click at [118, 281] on div "RealKeywords" at bounding box center [110, 277] width 83 height 19
